Goal: Task Accomplishment & Management: Use online tool/utility

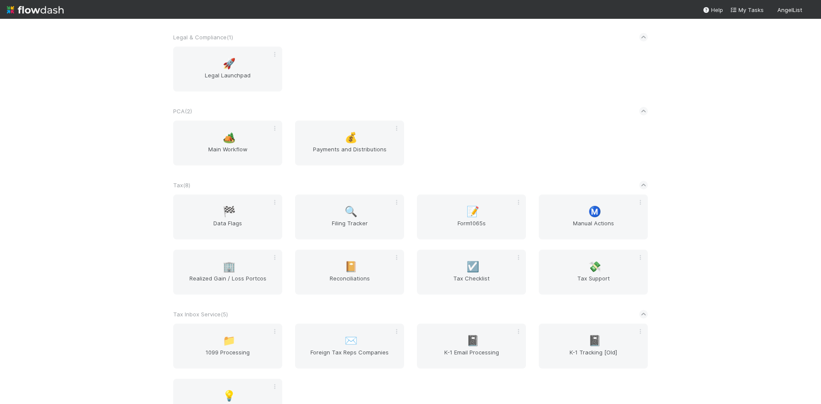
scroll to position [684, 0]
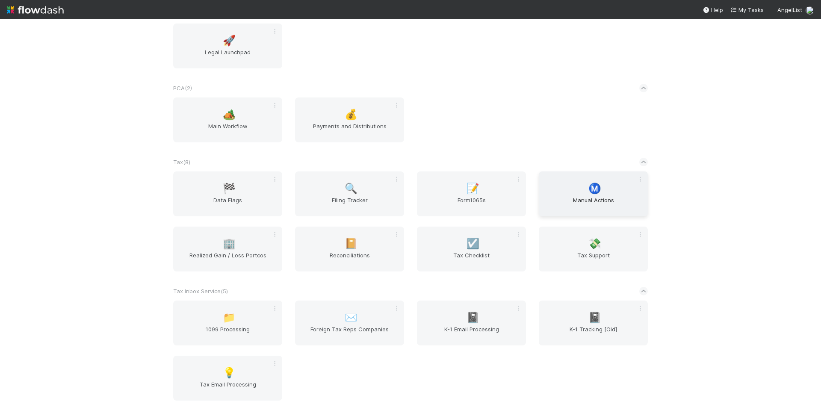
click at [584, 190] on div "Ⓜ️ Manual Actions" at bounding box center [593, 193] width 109 height 45
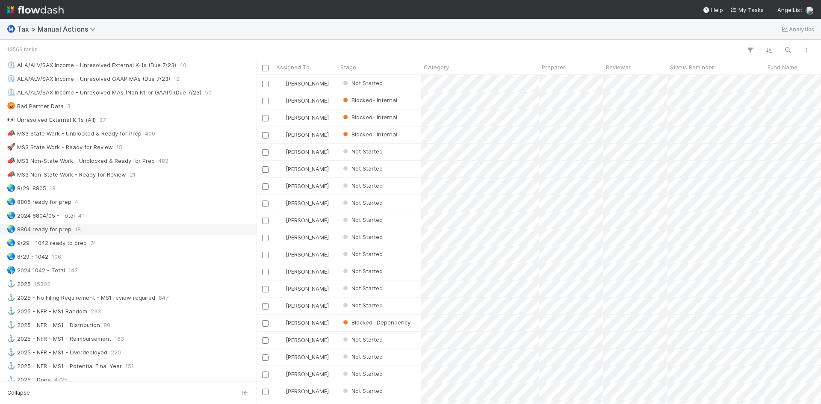
scroll to position [556, 0]
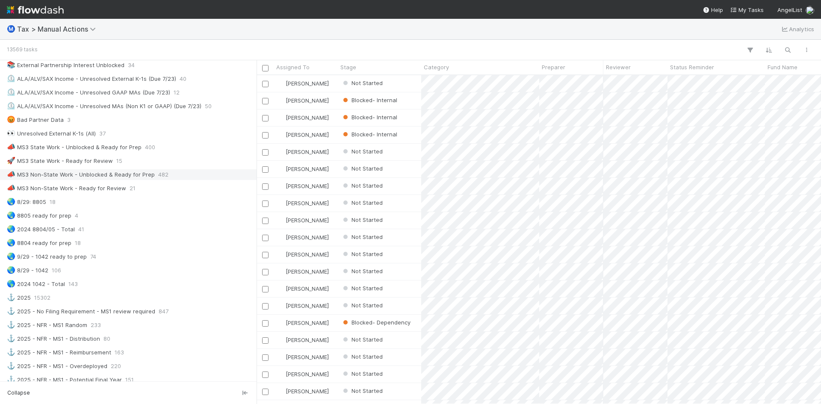
click at [97, 175] on div "📣 MS3 Non-State Work - Unblocked & Ready for Prep" at bounding box center [81, 174] width 148 height 11
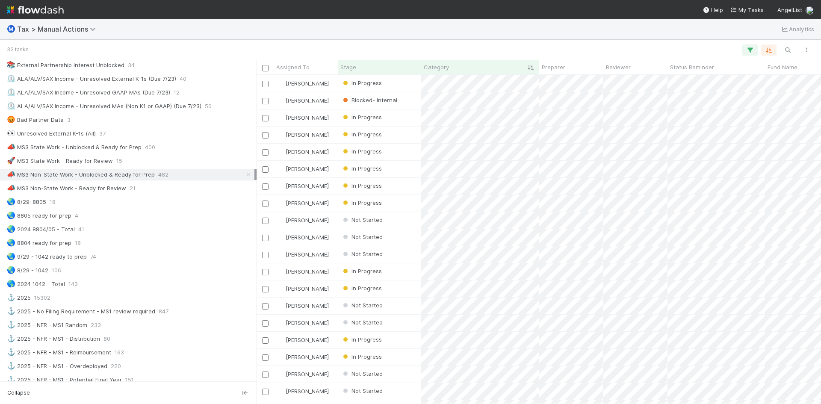
scroll to position [322, 558]
click at [130, 148] on div "📣 MS3 State Work - Unblocked & Ready for Prep" at bounding box center [74, 147] width 135 height 11
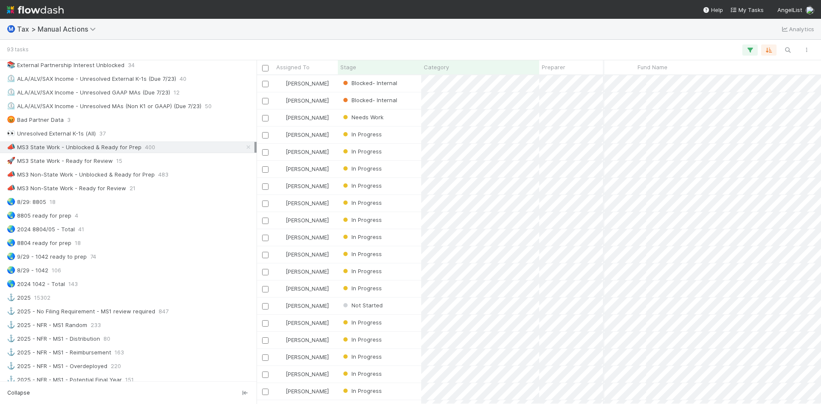
scroll to position [0, 113]
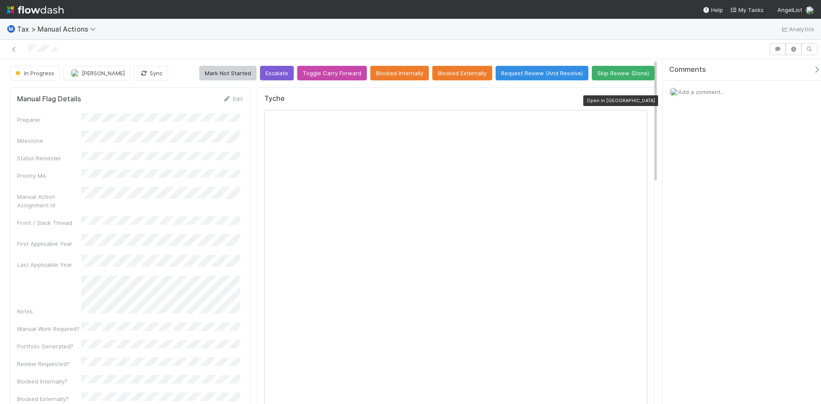
click at [639, 100] on icon at bounding box center [643, 101] width 9 height 6
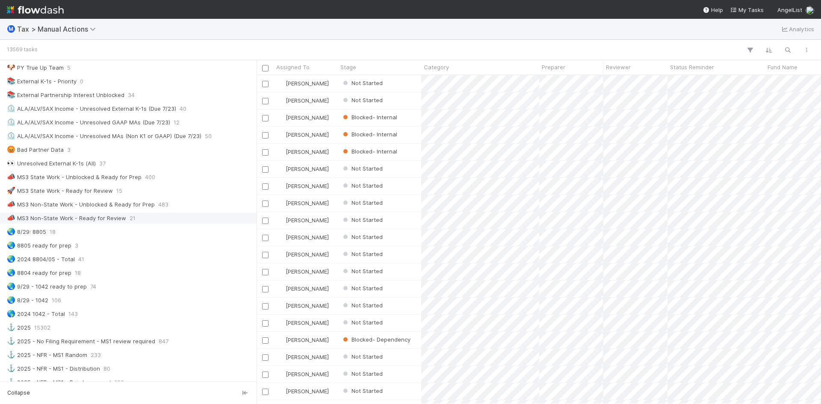
scroll to position [513, 0]
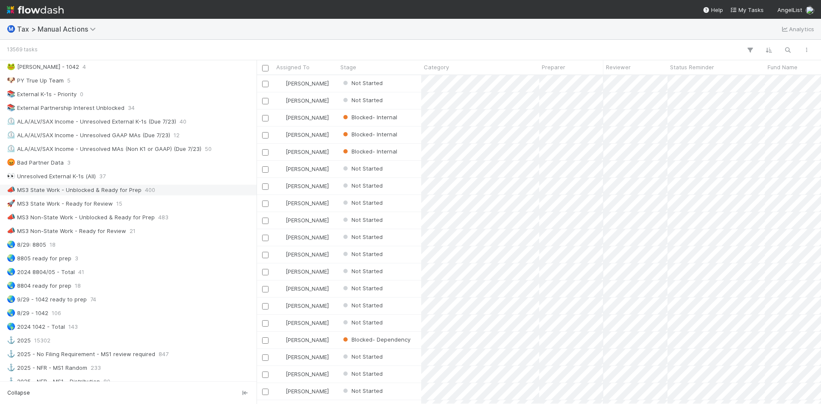
click at [116, 190] on div "📣 MS3 State Work - Unblocked & Ready for Prep" at bounding box center [74, 190] width 135 height 11
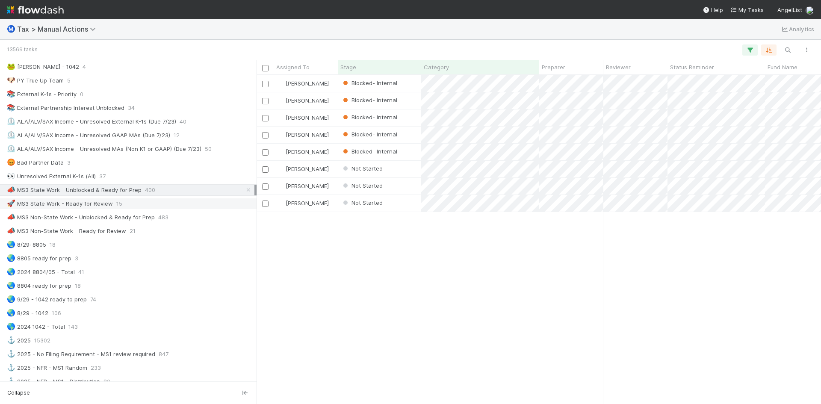
scroll to position [322, 558]
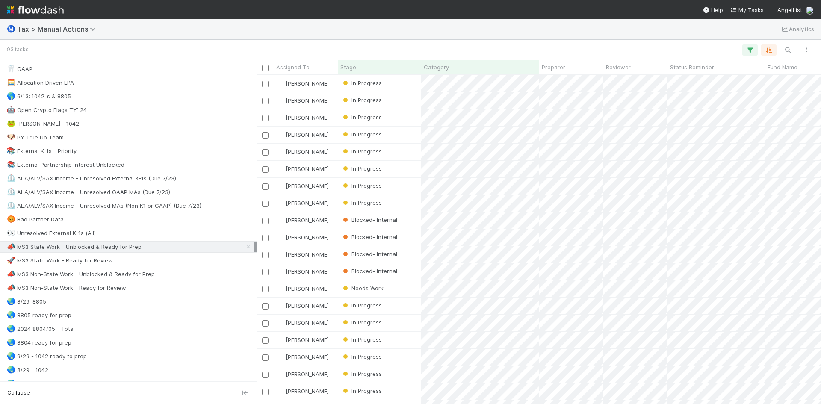
scroll to position [455, 0]
click at [96, 249] on div "📣 MS3 State Work - Unblocked & Ready for Prep" at bounding box center [74, 247] width 135 height 11
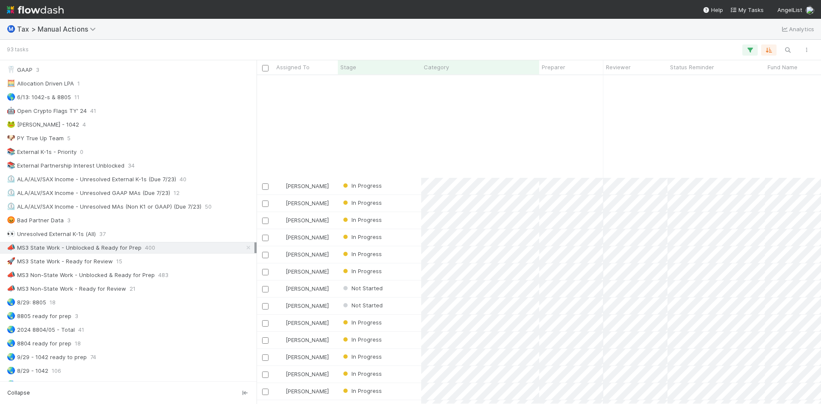
scroll to position [1111, 0]
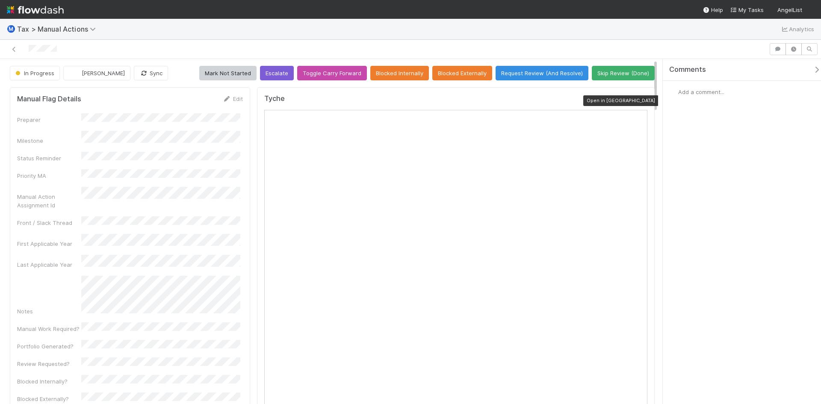
click at [639, 99] on icon at bounding box center [643, 101] width 9 height 6
